Goal: Task Accomplishment & Management: Manage account settings

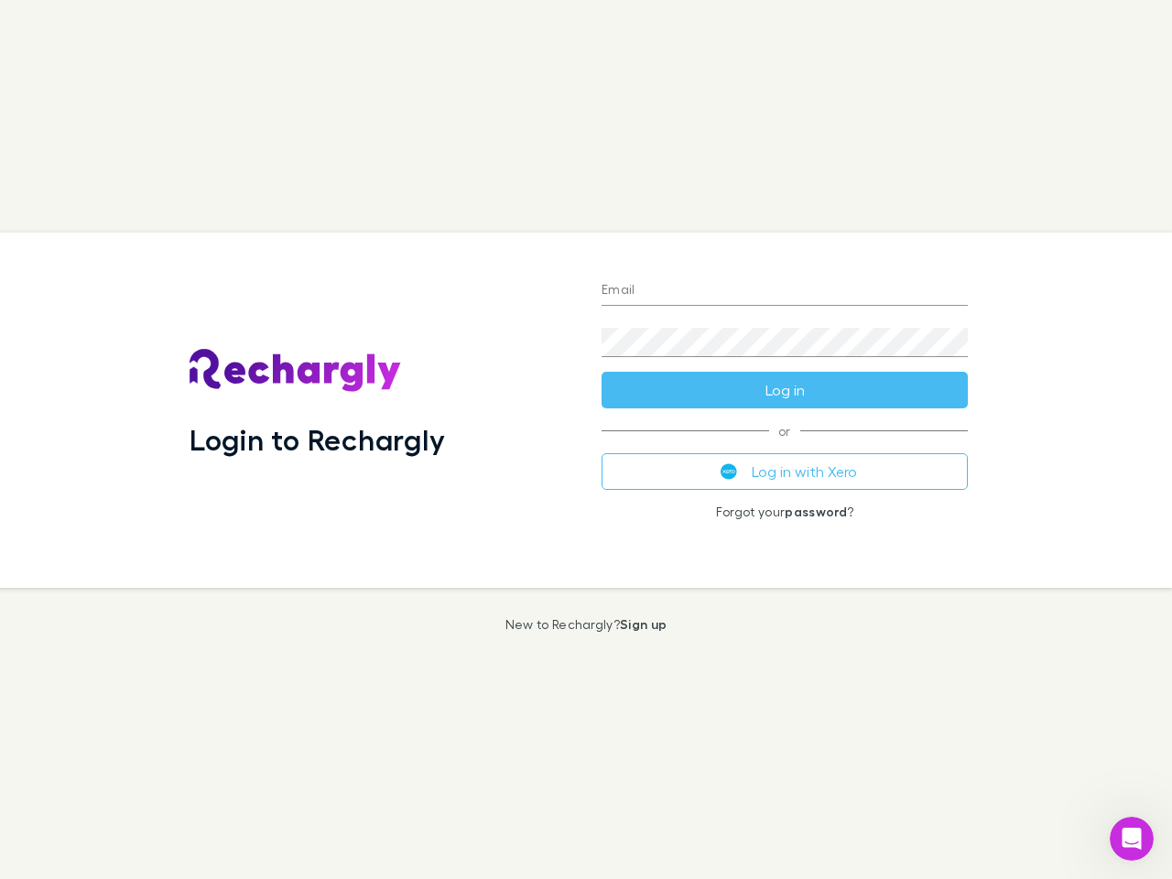
click at [586, 439] on div "Login to Rechargly" at bounding box center [381, 410] width 412 height 355
click at [785, 291] on input "Email" at bounding box center [784, 290] width 366 height 29
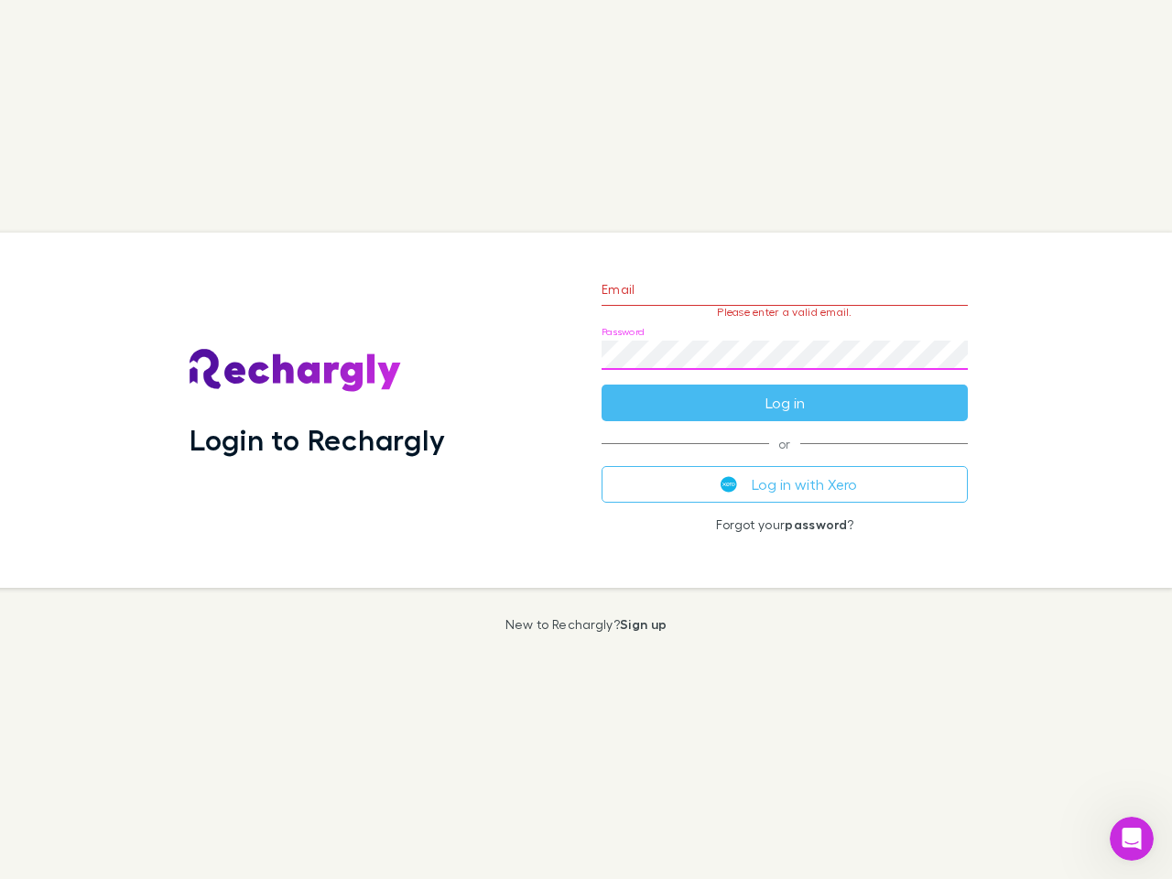
click at [785, 390] on form "Email Please enter a valid email. Password Log in" at bounding box center [784, 341] width 366 height 159
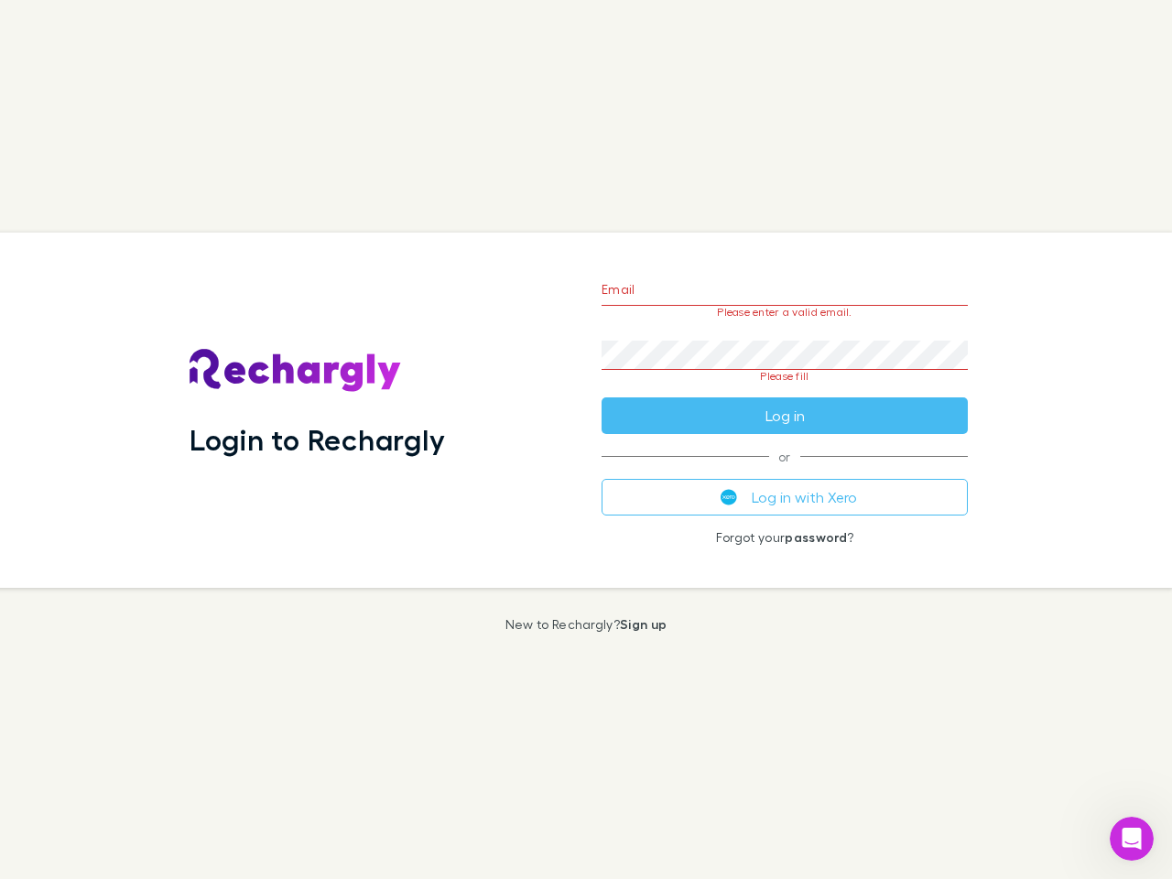
click at [785, 471] on div "Email Please enter a valid email. Password Please fill Log in or Log in with Xe…" at bounding box center [784, 410] width 395 height 355
click at [1132, 839] on icon "Open Intercom Messenger" at bounding box center [1132, 839] width 30 height 30
